Goal: Information Seeking & Learning: Learn about a topic

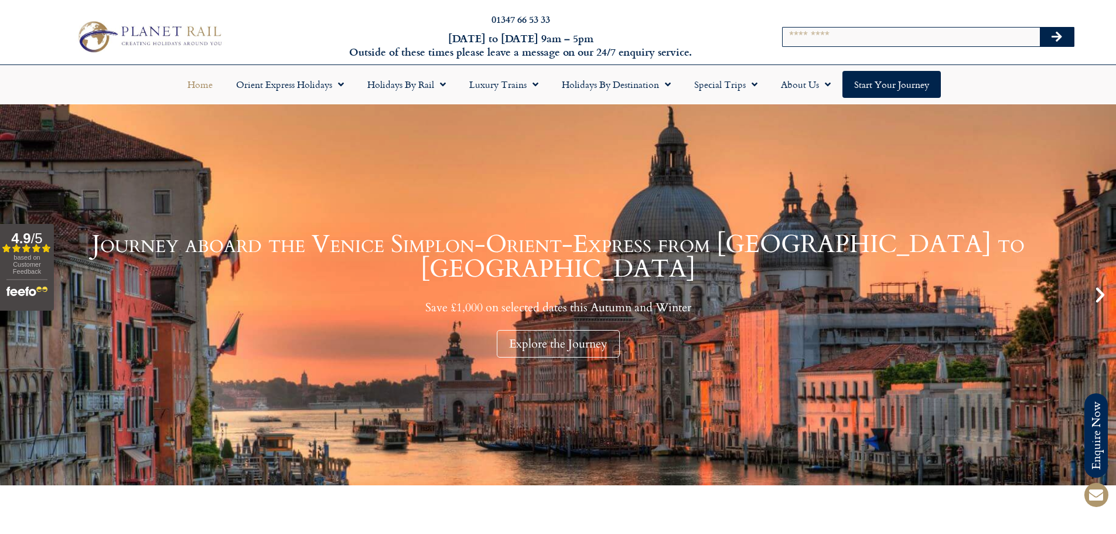
click at [910, 43] on div "Search" at bounding box center [928, 37] width 292 height 32
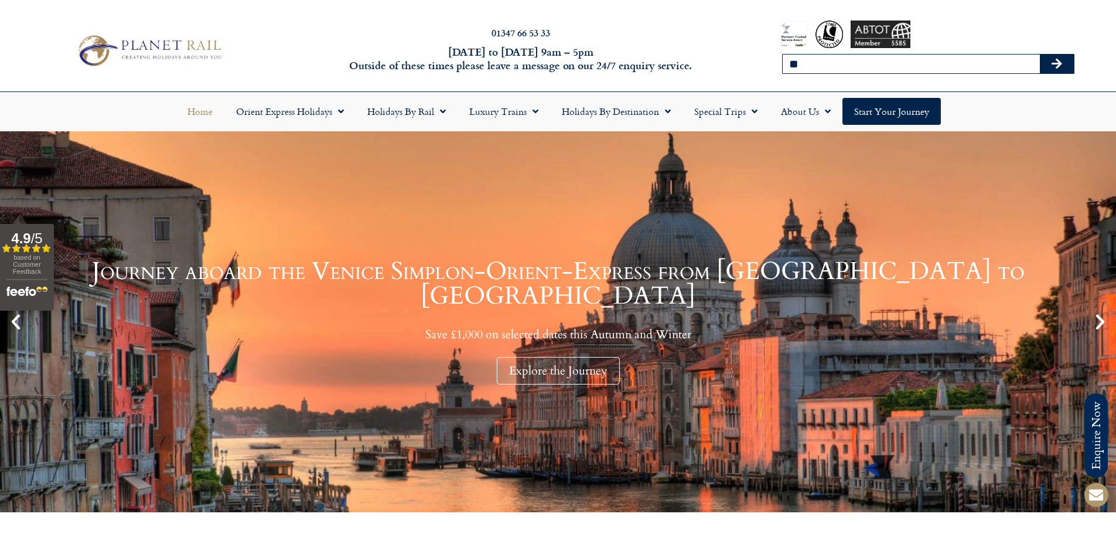
type input "*"
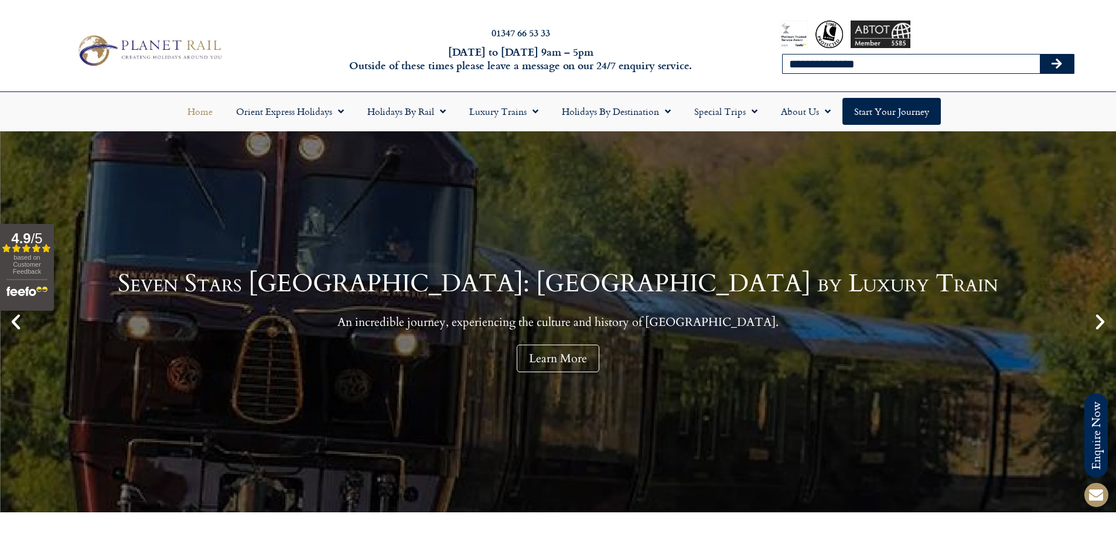
type input "**********"
click at [1040, 55] on button "Search" at bounding box center [1057, 64] width 34 height 19
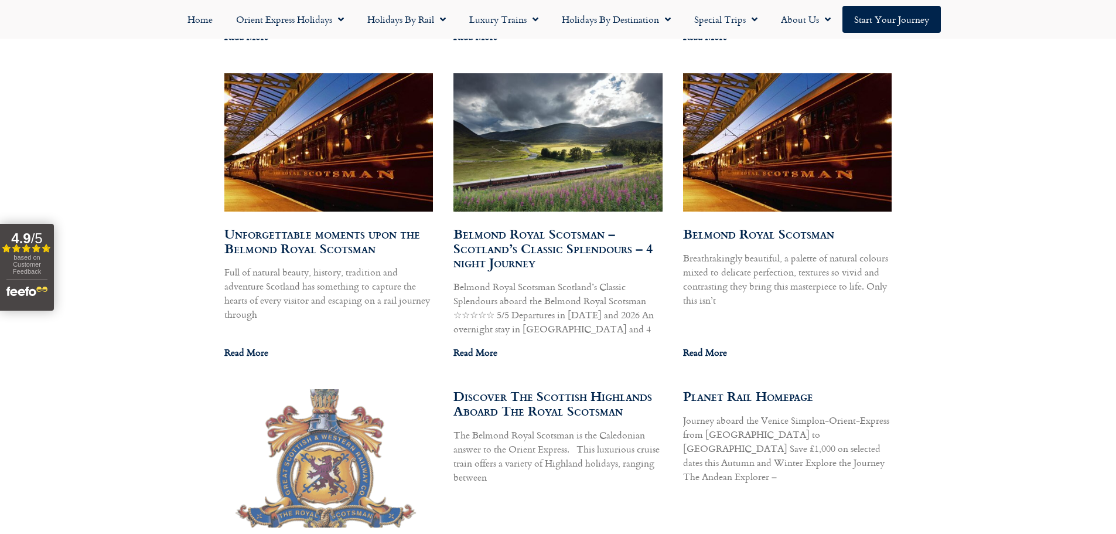
scroll to position [974, 0]
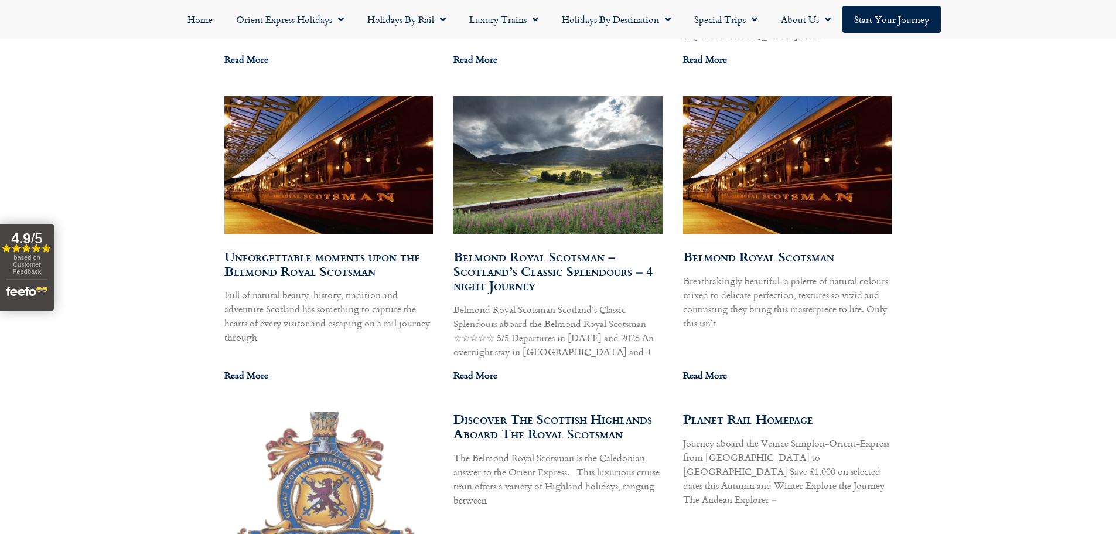
click at [800, 254] on link "Belmond Royal Scotsman" at bounding box center [758, 256] width 151 height 19
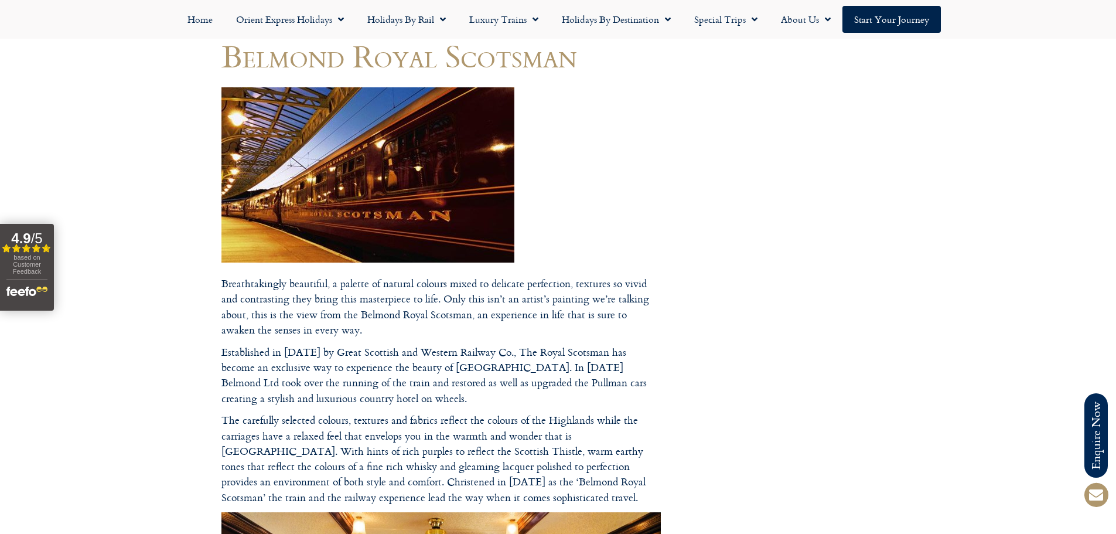
scroll to position [117, 0]
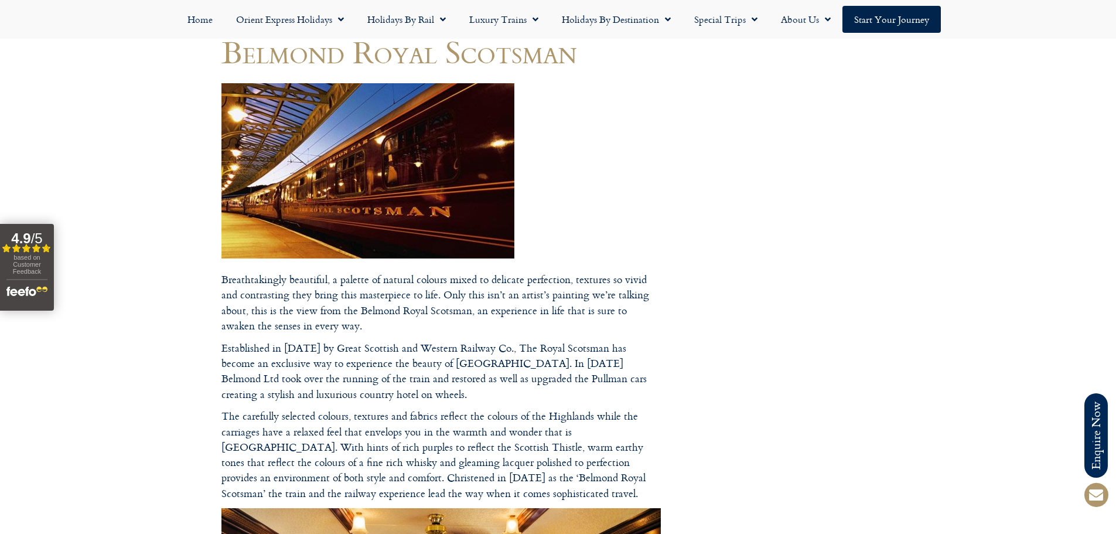
drag, startPoint x: 346, startPoint y: 326, endPoint x: 236, endPoint y: 306, distance: 112.1
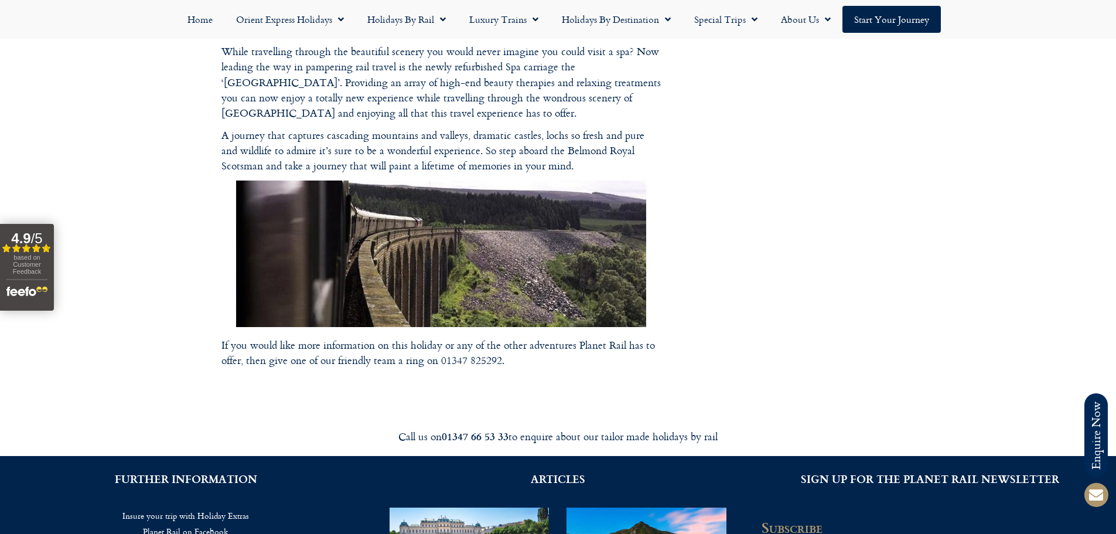
scroll to position [1412, 0]
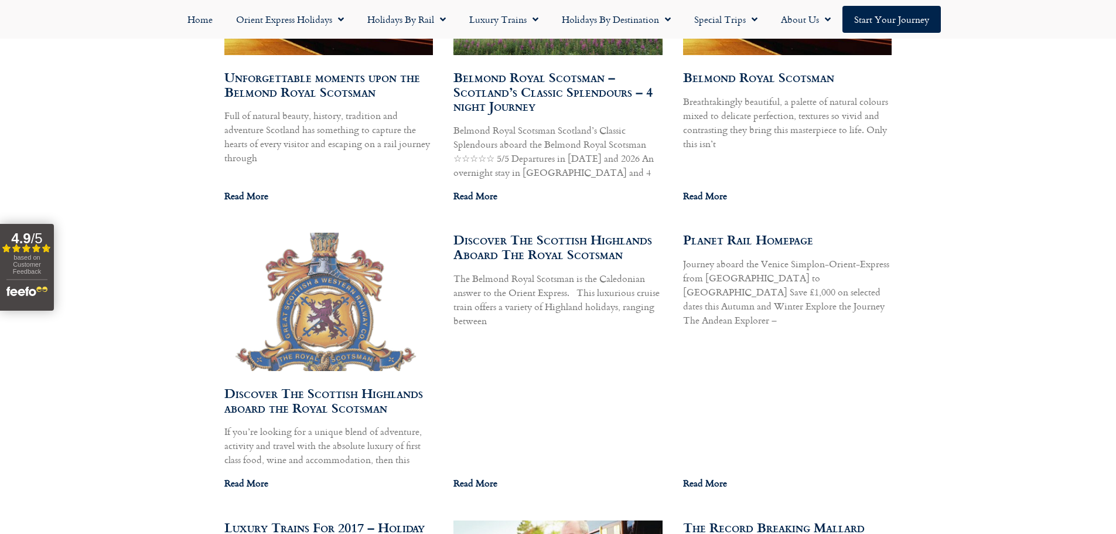
scroll to position [1157, 0]
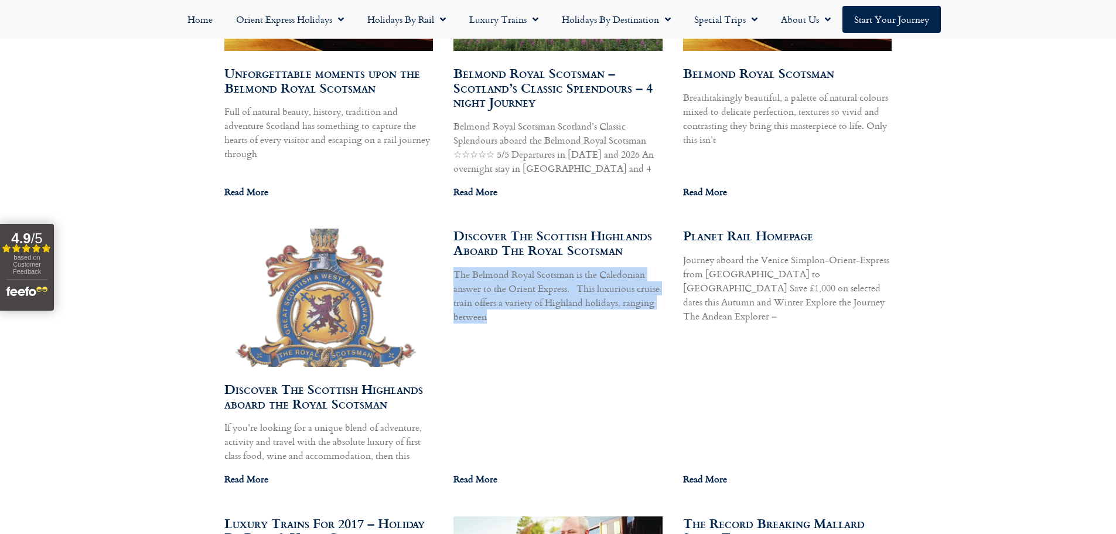
drag, startPoint x: 495, startPoint y: 324, endPoint x: 450, endPoint y: 275, distance: 66.8
click at [451, 276] on div "Royal Scotsman – Wild Spirit of Scotland Wild Spirit of Scotland Travel deep in…" at bounding box center [558, 183] width 668 height 1172
click at [458, 280] on p "The Belmond Royal Scotsman is the Caledonian answer to the Orient Express. This…" at bounding box center [558, 295] width 209 height 56
drag, startPoint x: 455, startPoint y: 278, endPoint x: 482, endPoint y: 316, distance: 46.7
click at [480, 316] on p "The Belmond Royal Scotsman is the Caledonian answer to the Orient Express. This…" at bounding box center [558, 295] width 209 height 56
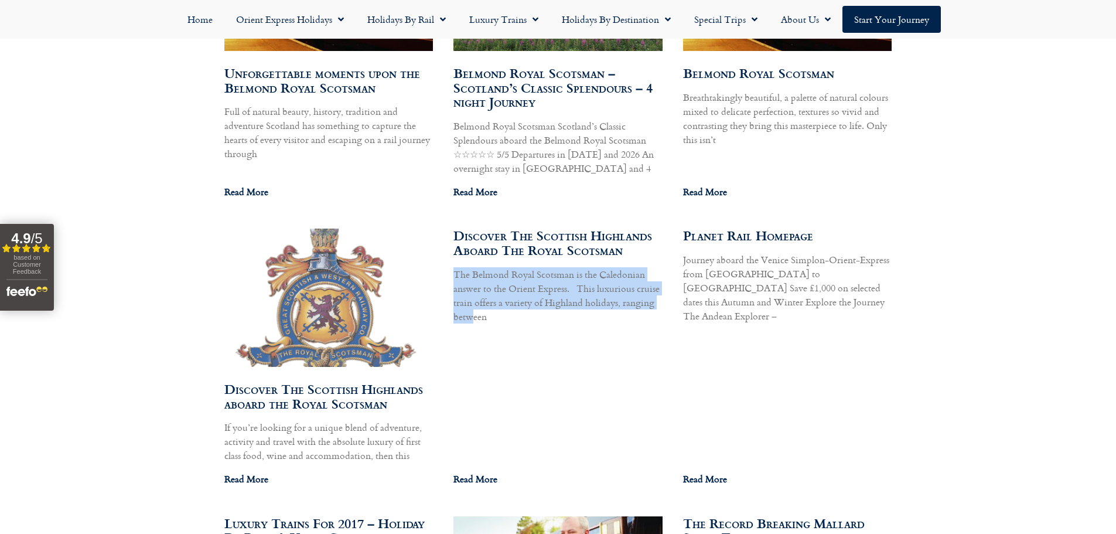
click at [482, 316] on p "The Belmond Royal Scotsman is the Caledonian answer to the Orient Express. This…" at bounding box center [558, 295] width 209 height 56
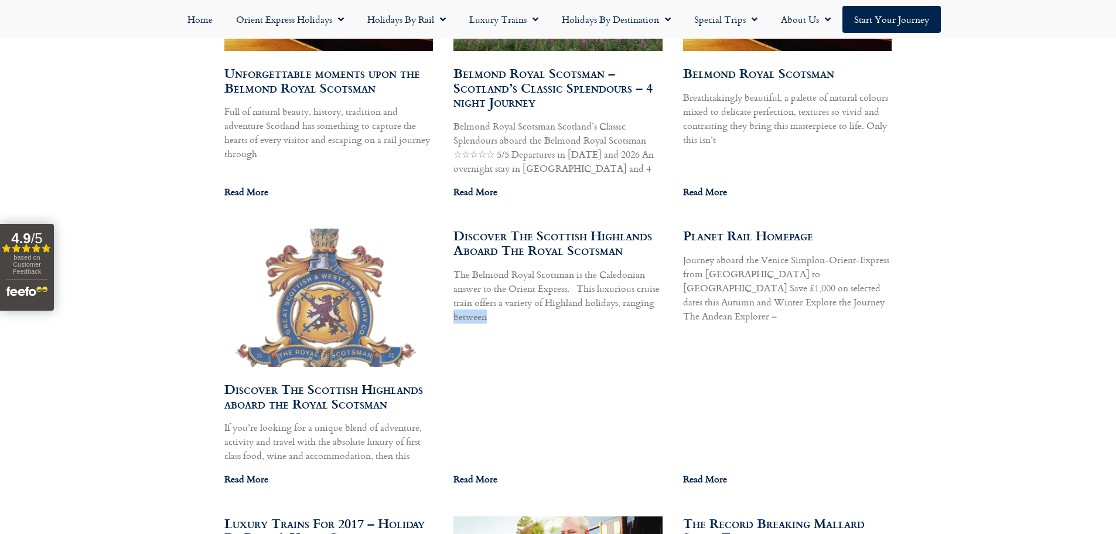
click at [482, 316] on p "The Belmond Royal Scotsman is the Caledonian answer to the Orient Express. This…" at bounding box center [558, 295] width 209 height 56
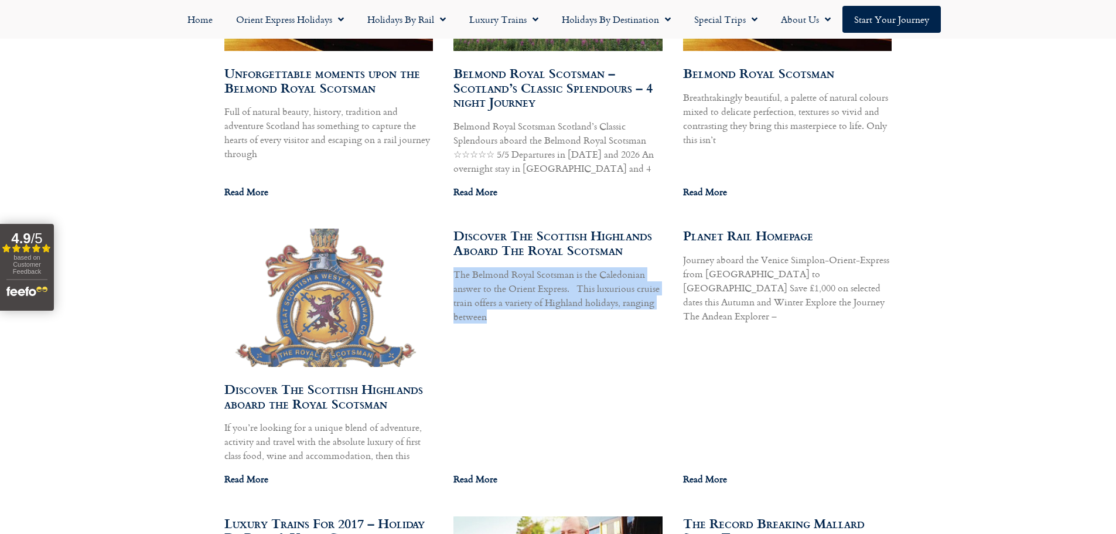
click at [482, 316] on p "The Belmond Royal Scotsman is the Caledonian answer to the Orient Express. This…" at bounding box center [558, 295] width 209 height 56
click at [488, 319] on p "The Belmond Royal Scotsman is the Caledonian answer to the Orient Express. This…" at bounding box center [558, 295] width 209 height 56
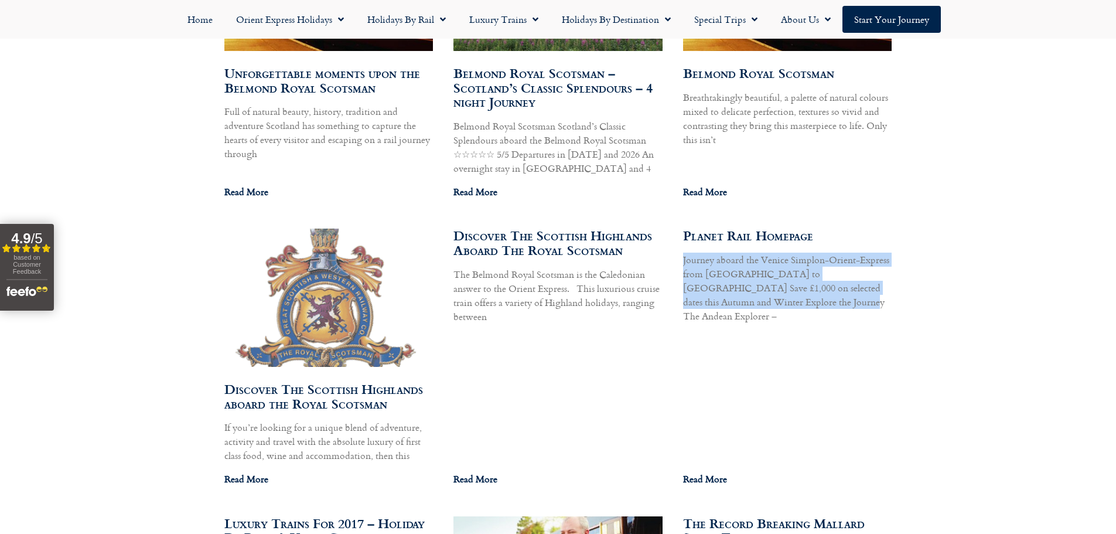
drag, startPoint x: 758, startPoint y: 299, endPoint x: 682, endPoint y: 257, distance: 87.1
click at [682, 257] on div "Royal Scotsman – Wild Spirit of Scotland Wild Spirit of Scotland Travel deep in…" at bounding box center [558, 183] width 668 height 1172
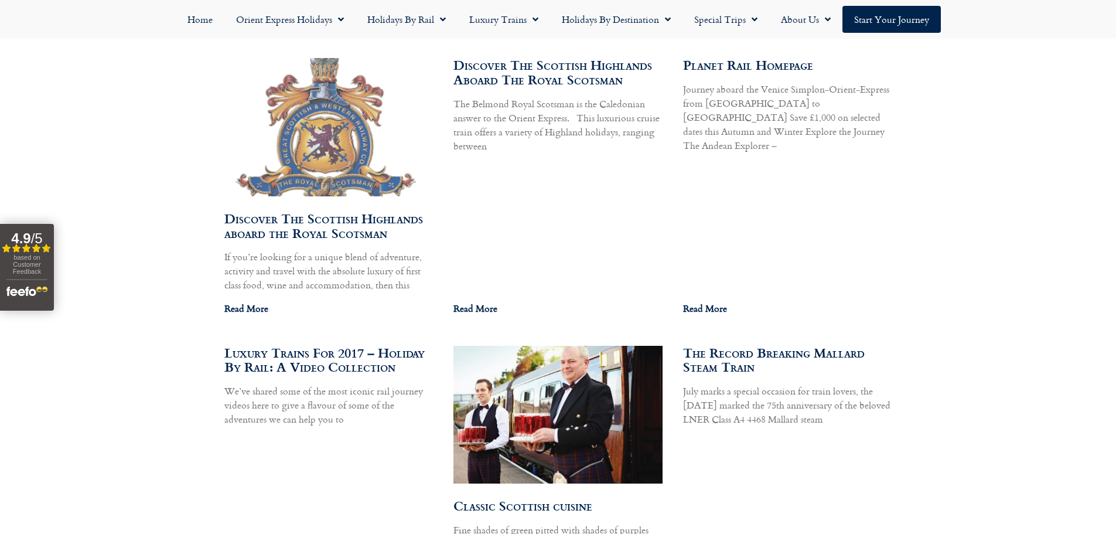
scroll to position [1333, 0]
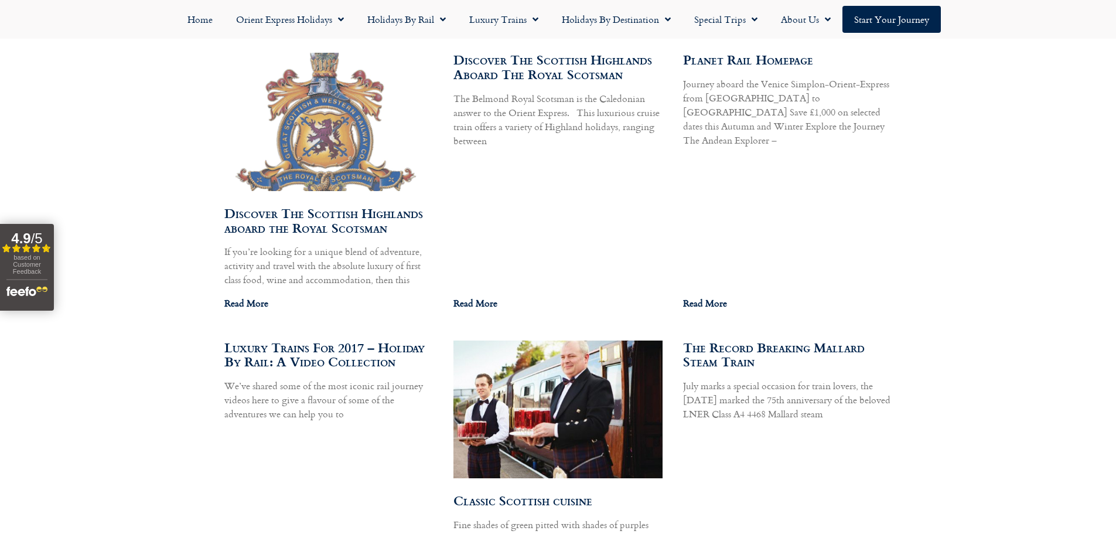
drag, startPoint x: 836, startPoint y: 417, endPoint x: 682, endPoint y: 383, distance: 157.4
click at [682, 383] on div "Royal Scotsman – Wild Spirit of Scotland Wild Spirit of Scotland Travel deep in…" at bounding box center [558, 7] width 668 height 1172
